Goal: Transaction & Acquisition: Purchase product/service

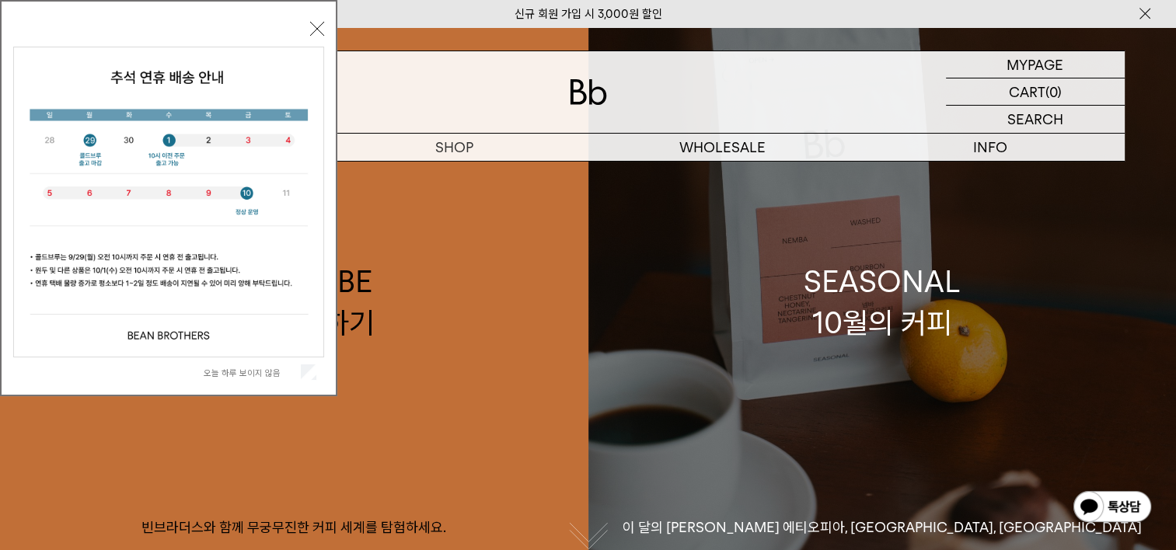
click at [914, 324] on div "SEASONAL 10월의 커피" at bounding box center [882, 302] width 157 height 82
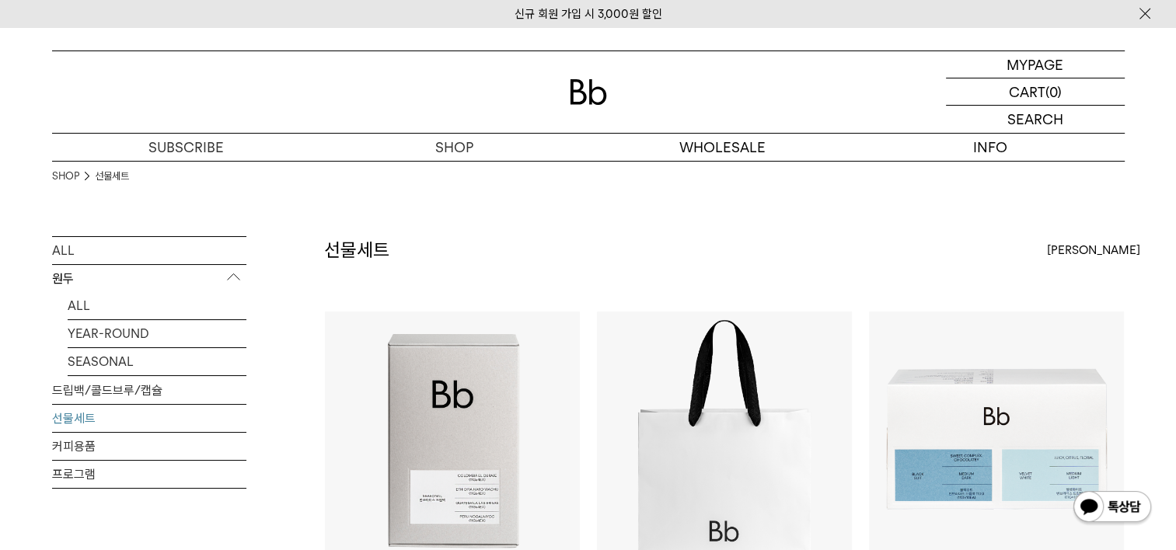
click at [68, 276] on p "원두" at bounding box center [149, 279] width 194 height 28
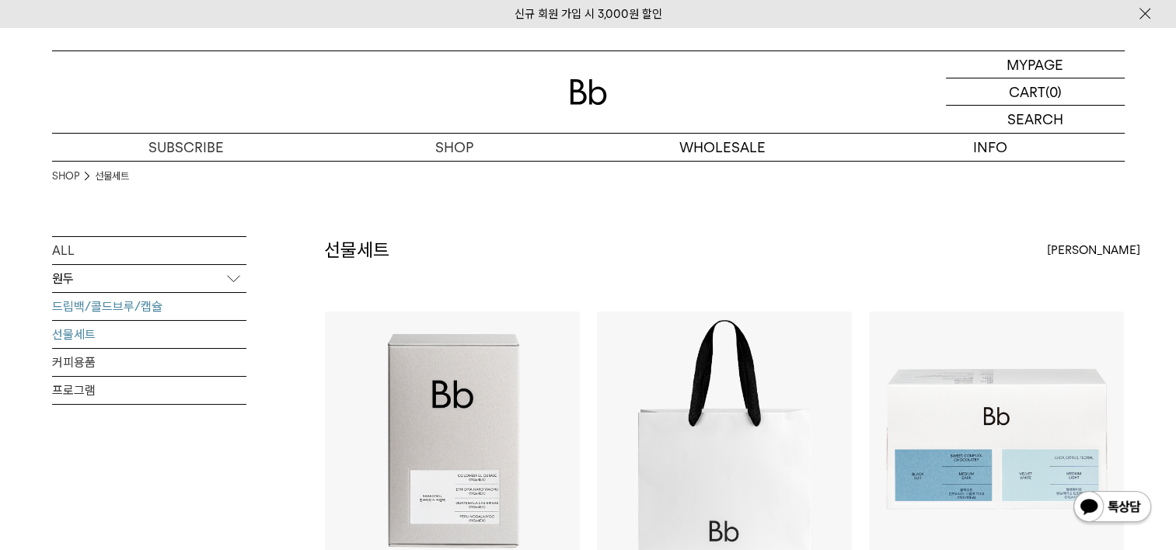
click at [82, 308] on link "드립백/콜드브루/캡슐" at bounding box center [149, 306] width 194 height 27
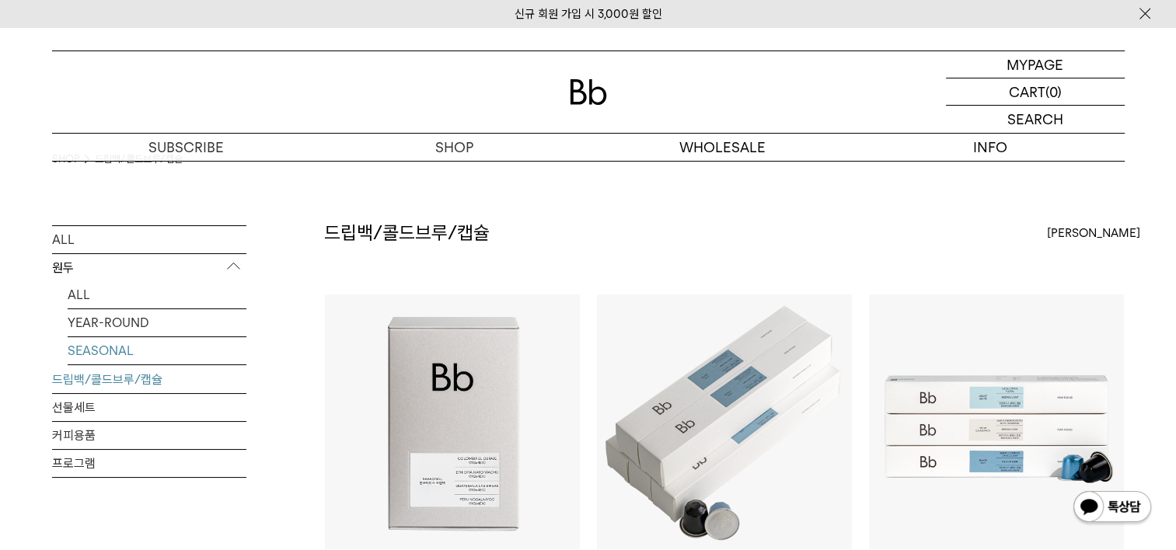
click at [110, 353] on link "SEASONAL" at bounding box center [157, 350] width 179 height 27
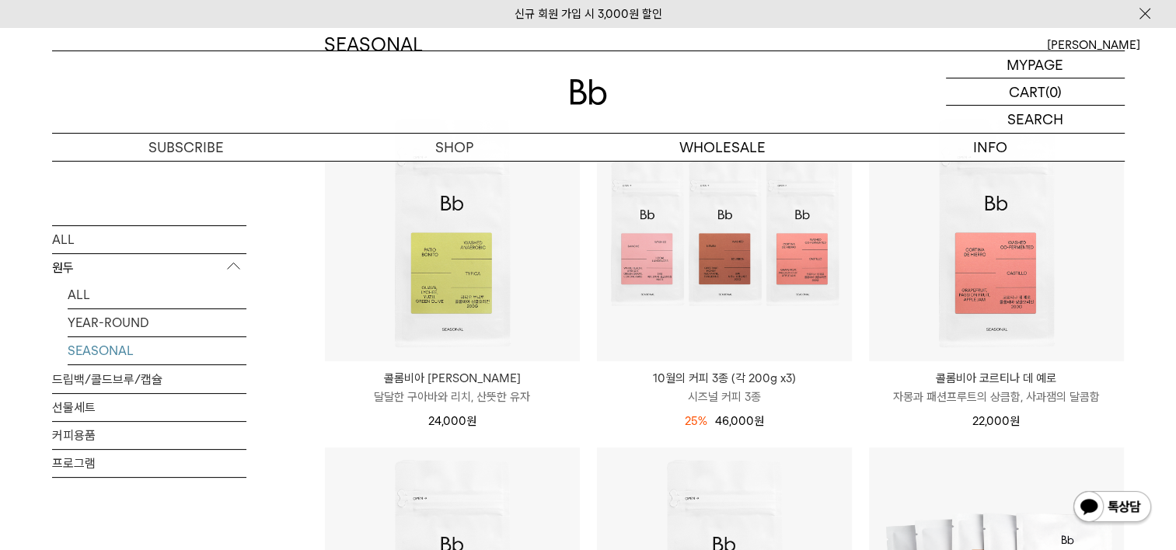
scroll to position [162, 0]
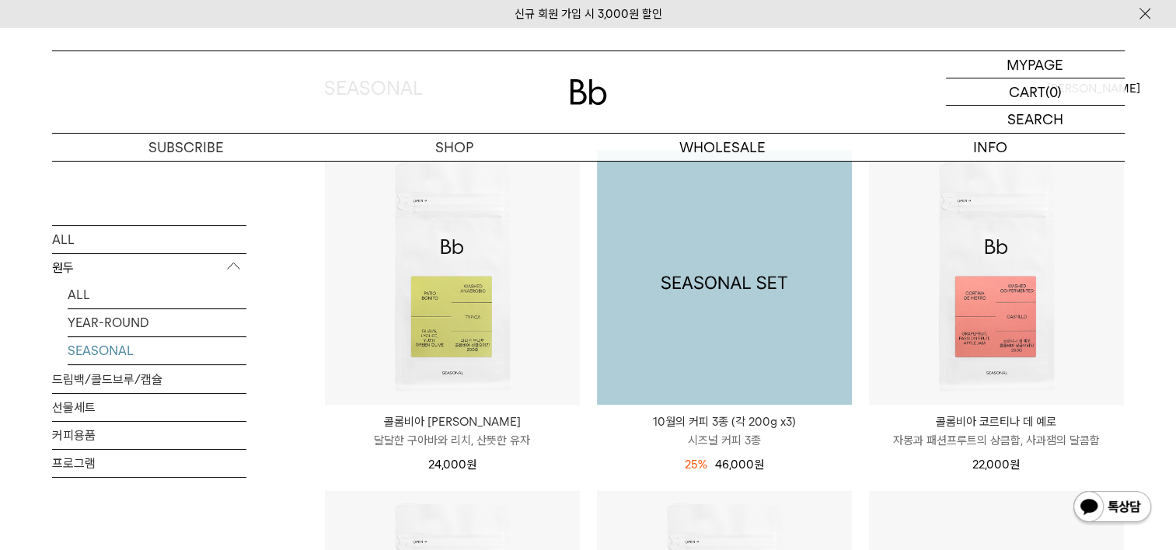
click at [710, 316] on img at bounding box center [724, 277] width 255 height 255
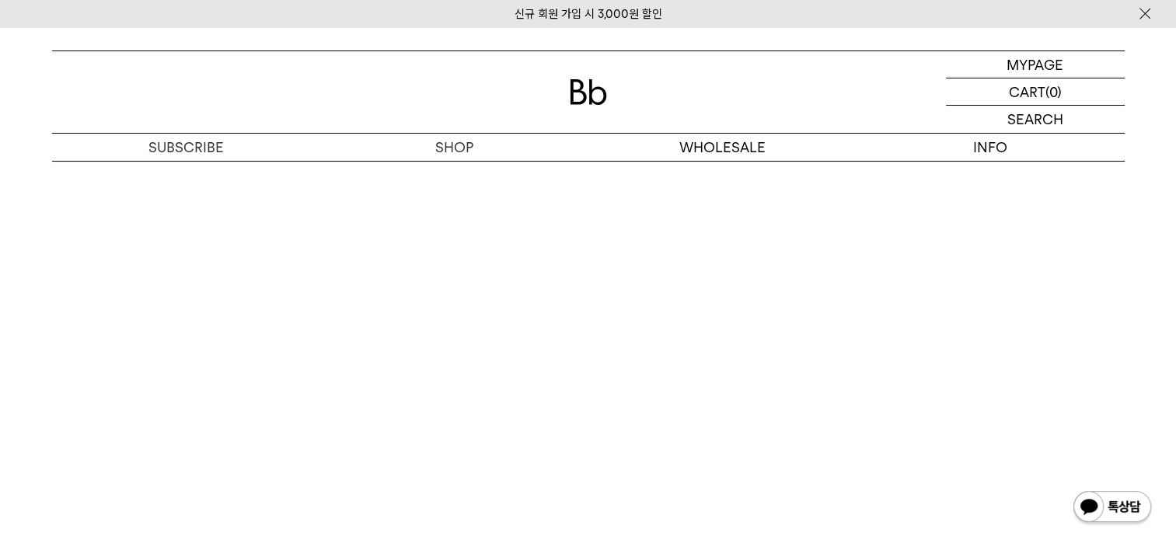
scroll to position [4872, 0]
